Goal: Task Accomplishment & Management: Complete application form

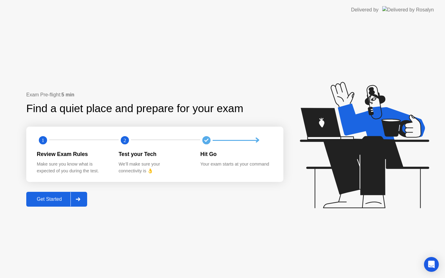
click at [57, 197] on div "Get Started" at bounding box center [49, 200] width 42 height 6
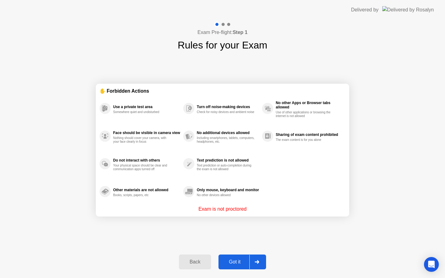
click at [234, 263] on div "Got it" at bounding box center [234, 262] width 29 height 6
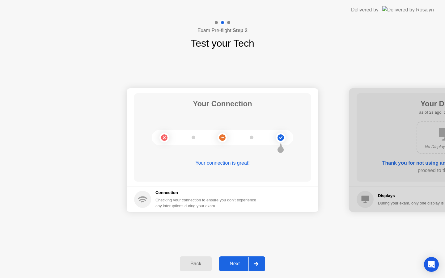
click at [236, 264] on div "Next" at bounding box center [234, 264] width 27 height 6
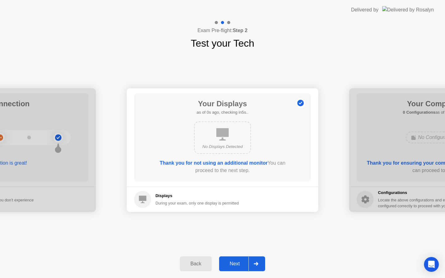
click at [236, 264] on div "Next" at bounding box center [234, 264] width 27 height 6
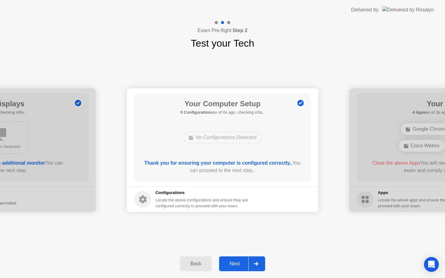
click at [236, 264] on div "Next" at bounding box center [234, 264] width 27 height 6
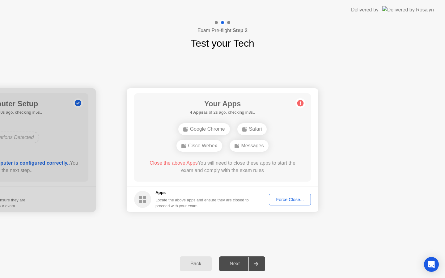
click at [287, 203] on button "Force Close..." at bounding box center [290, 200] width 42 height 12
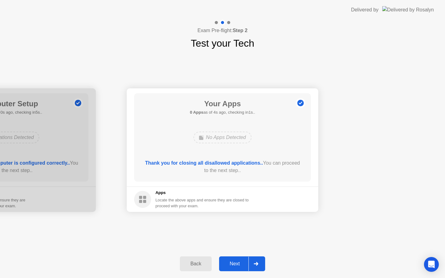
click at [241, 259] on button "Next" at bounding box center [242, 263] width 46 height 15
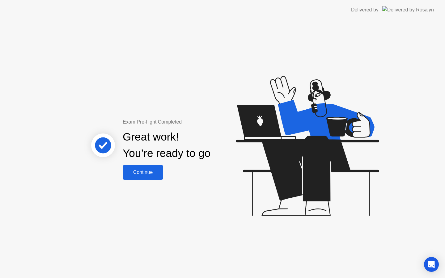
click at [149, 173] on div "Continue" at bounding box center [143, 173] width 37 height 6
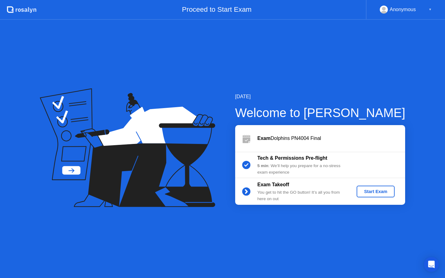
click at [373, 192] on div "Start Exam" at bounding box center [375, 191] width 33 height 5
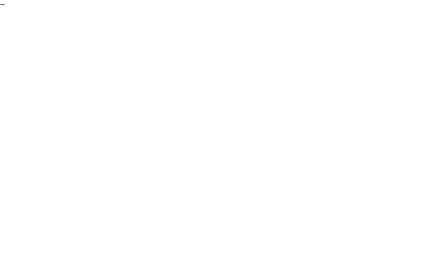
click div "End Proctoring Session"
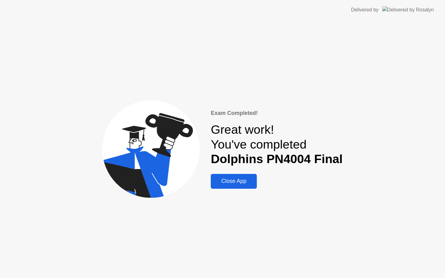
click at [240, 183] on div "Close App" at bounding box center [234, 181] width 42 height 6
